Goal: Check status: Check status

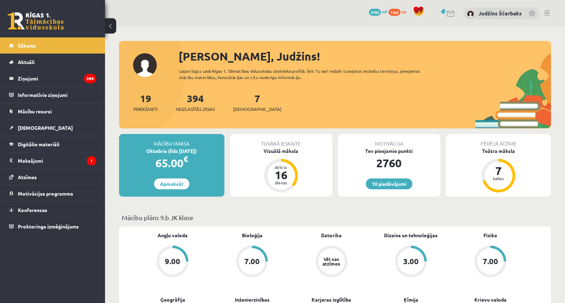
click at [285, 157] on div "Tuvākā ieskaite Vizuālā māksla Atlicis 16 dienas" at bounding box center [281, 165] width 102 height 63
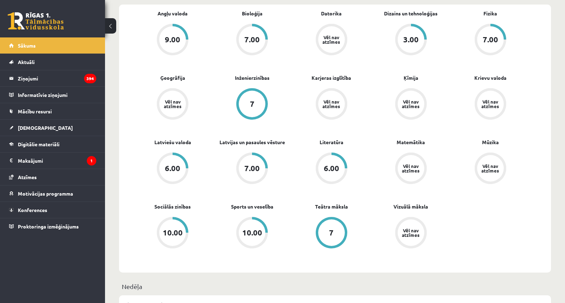
scroll to position [210, 0]
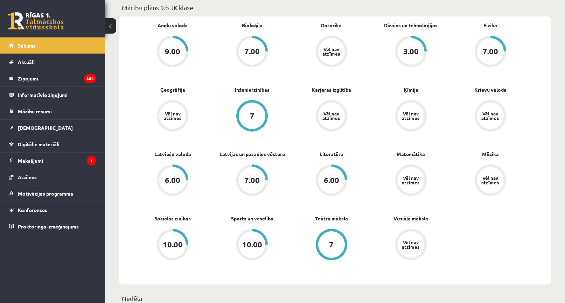
click at [421, 27] on link "Dizains un tehnoloģijas" at bounding box center [411, 25] width 54 height 7
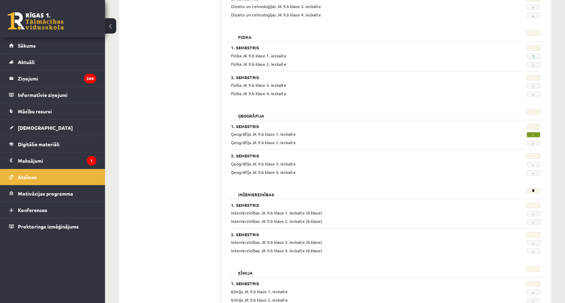
scroll to position [300, 0]
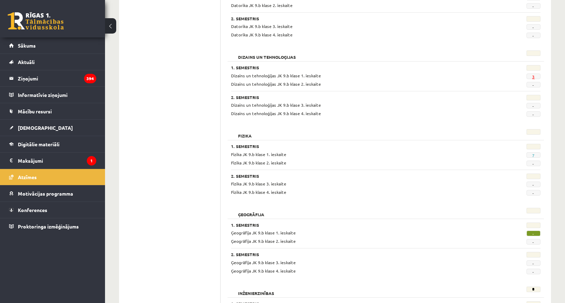
click at [533, 77] on link "3" at bounding box center [533, 77] width 2 height 6
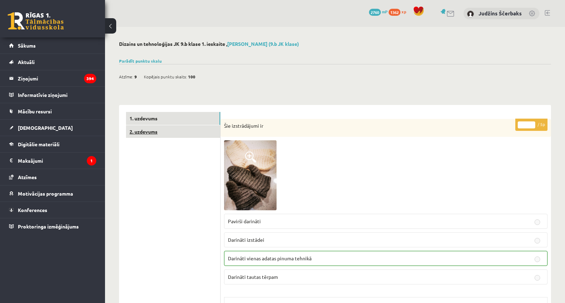
click at [183, 132] on link "2. uzdevums" at bounding box center [173, 131] width 94 height 13
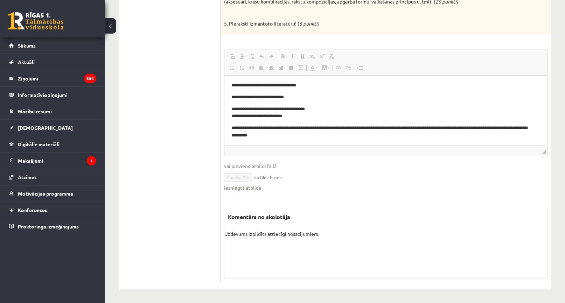
scroll to position [220, 0]
drag, startPoint x: 318, startPoint y: 232, endPoint x: 221, endPoint y: 235, distance: 96.6
click at [221, 236] on div "** / 65p 1. Izvēlies ierosmes avotu – arheoloģisko vai etnogrāfisko latviešu ta…" at bounding box center [385, 90] width 330 height 383
click at [328, 201] on div "** / 65p 1. Izvēlies ierosmes avotu – arheoloģisko vai etnogrāfisko latviešu ta…" at bounding box center [385, 90] width 330 height 383
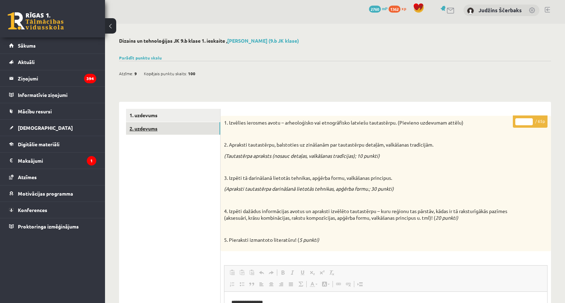
scroll to position [0, 0]
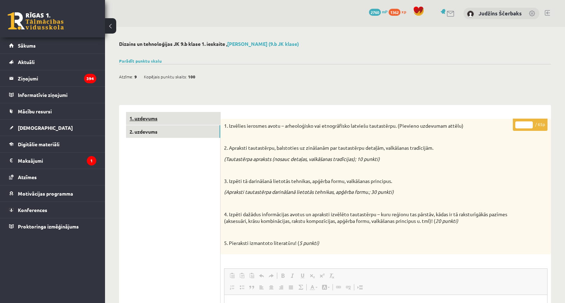
click at [153, 124] on link "1. uzdevums" at bounding box center [173, 118] width 94 height 13
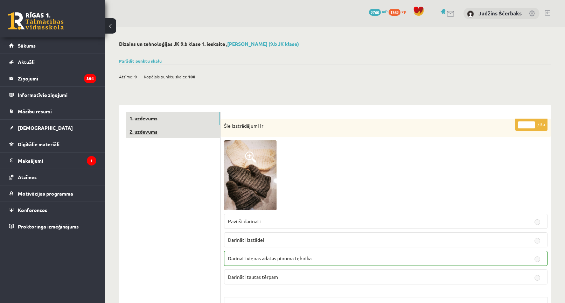
click at [138, 129] on link "2. uzdevums" at bounding box center [173, 131] width 94 height 13
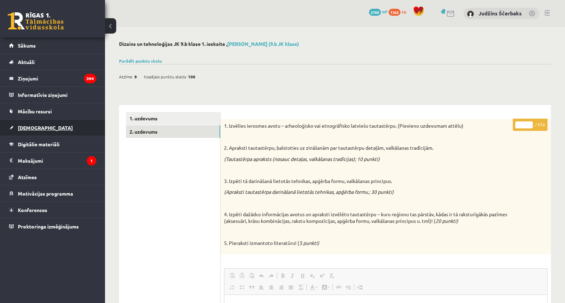
click at [34, 127] on span "[DEMOGRAPHIC_DATA]" at bounding box center [45, 128] width 55 height 6
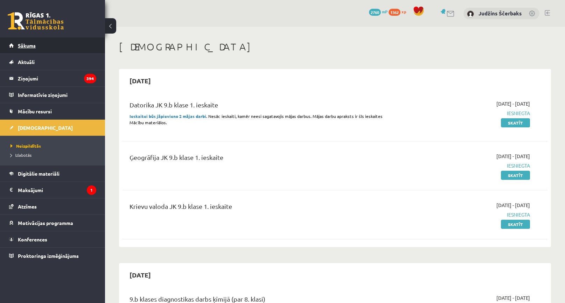
click at [14, 42] on link "Sākums" at bounding box center [52, 45] width 87 height 16
